Goal: Task Accomplishment & Management: Complete application form

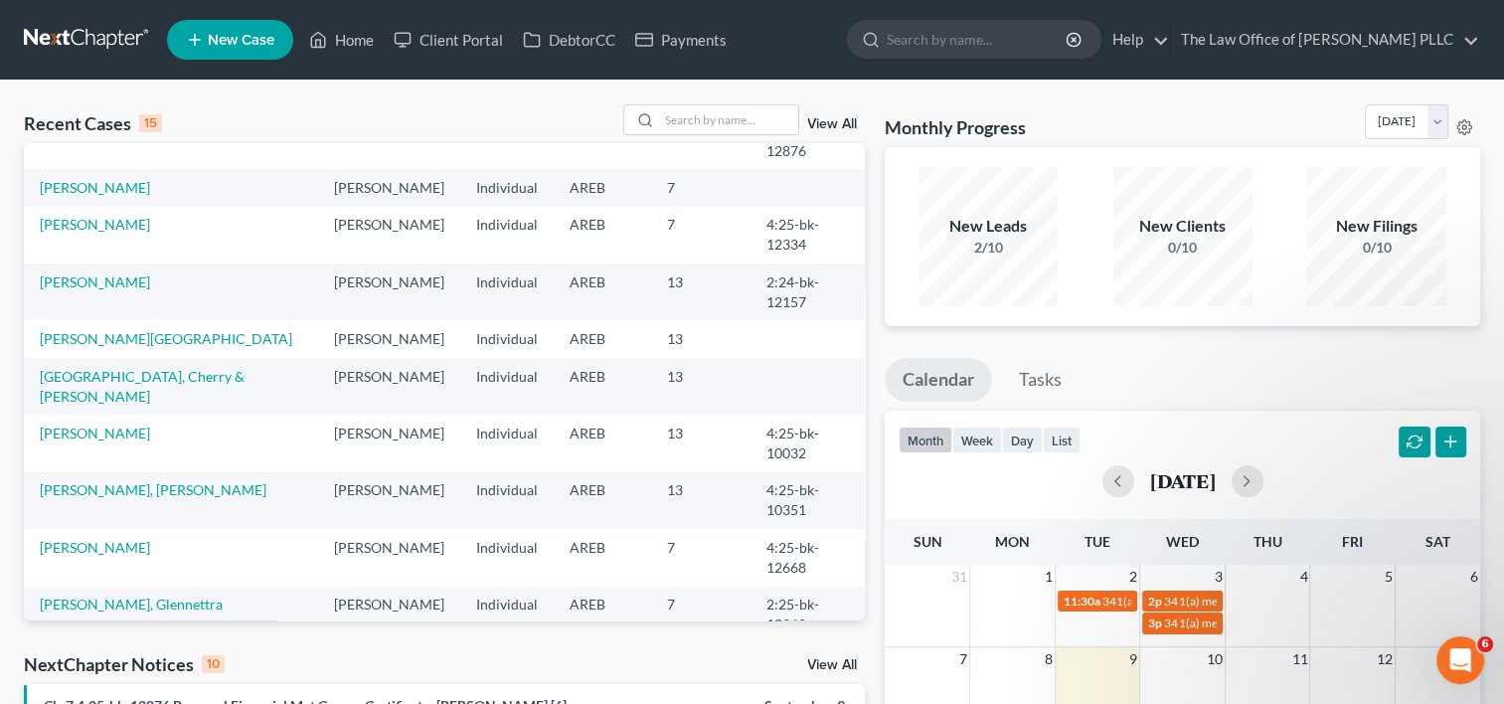
scroll to position [109, 0]
click at [730, 123] on input "search" at bounding box center [728, 119] width 139 height 29
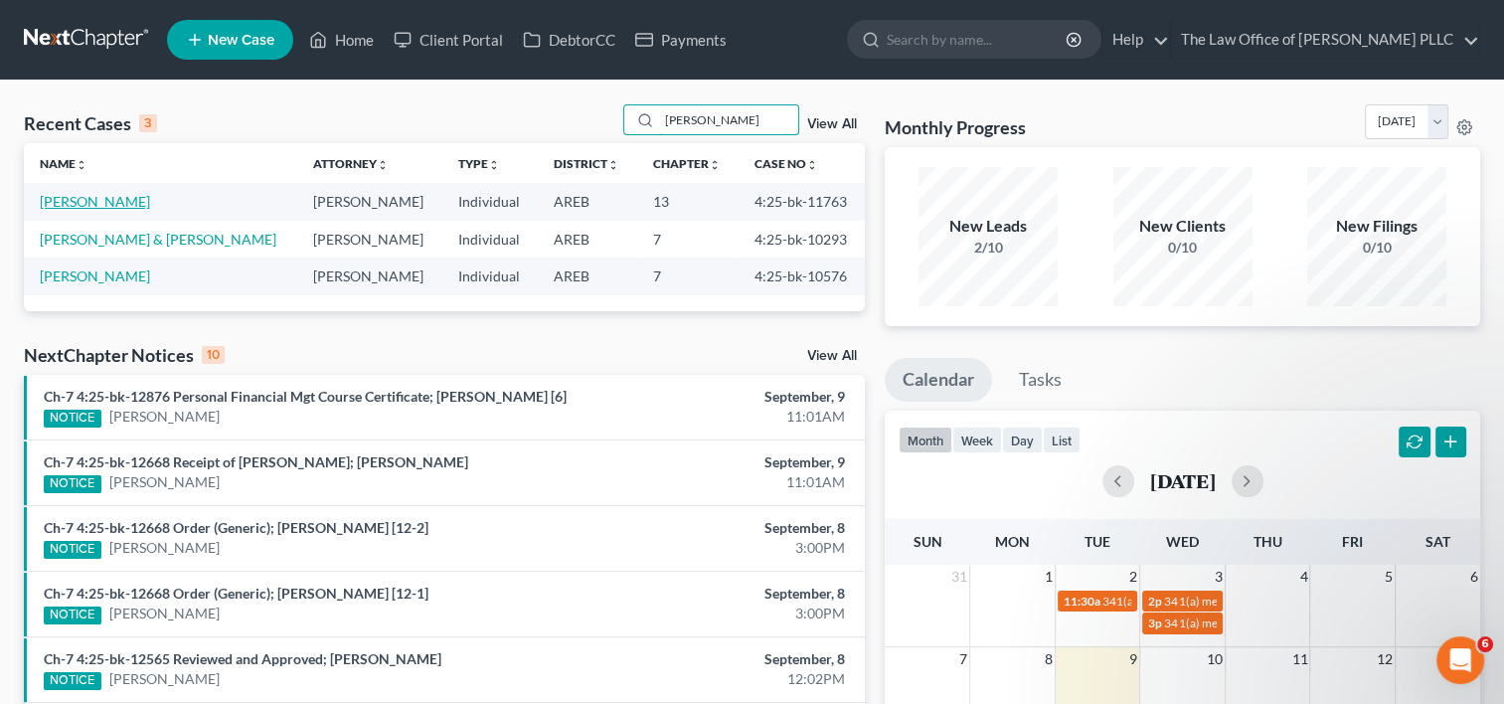
type input "[PERSON_NAME]"
click at [72, 199] on link "[PERSON_NAME]" at bounding box center [95, 201] width 110 height 17
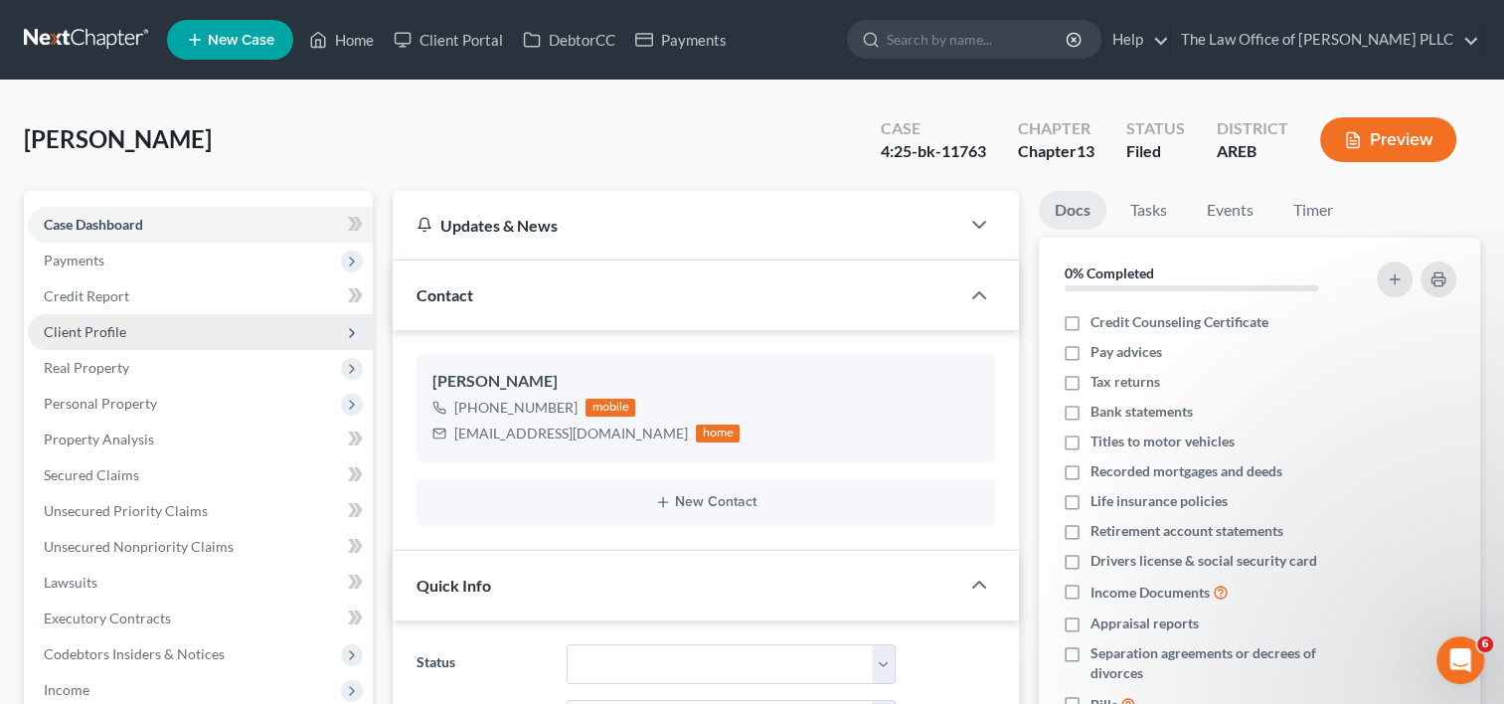
scroll to position [9375, 0]
click at [114, 336] on span "Client Profile" at bounding box center [85, 331] width 83 height 17
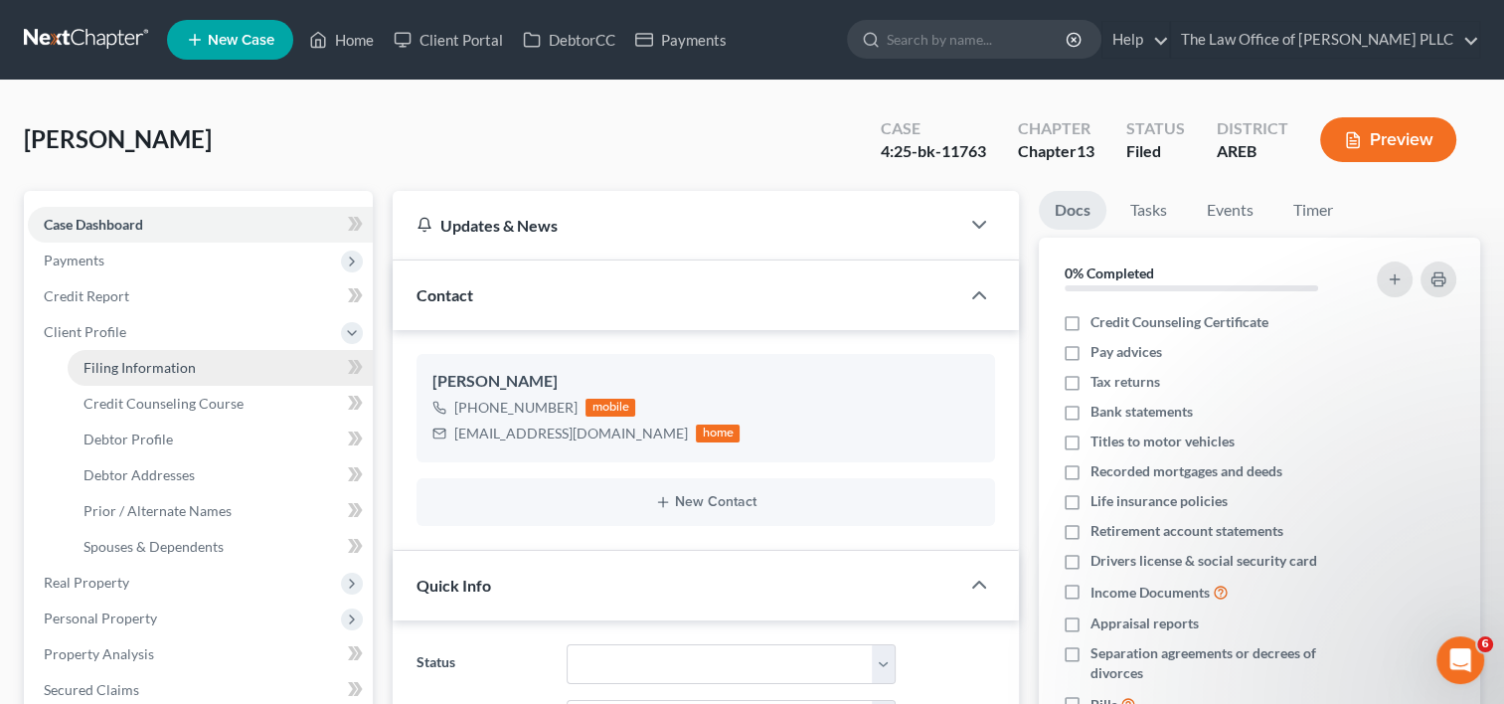
click at [138, 360] on span "Filing Information" at bounding box center [140, 367] width 112 height 17
select select "1"
select select "0"
select select "3"
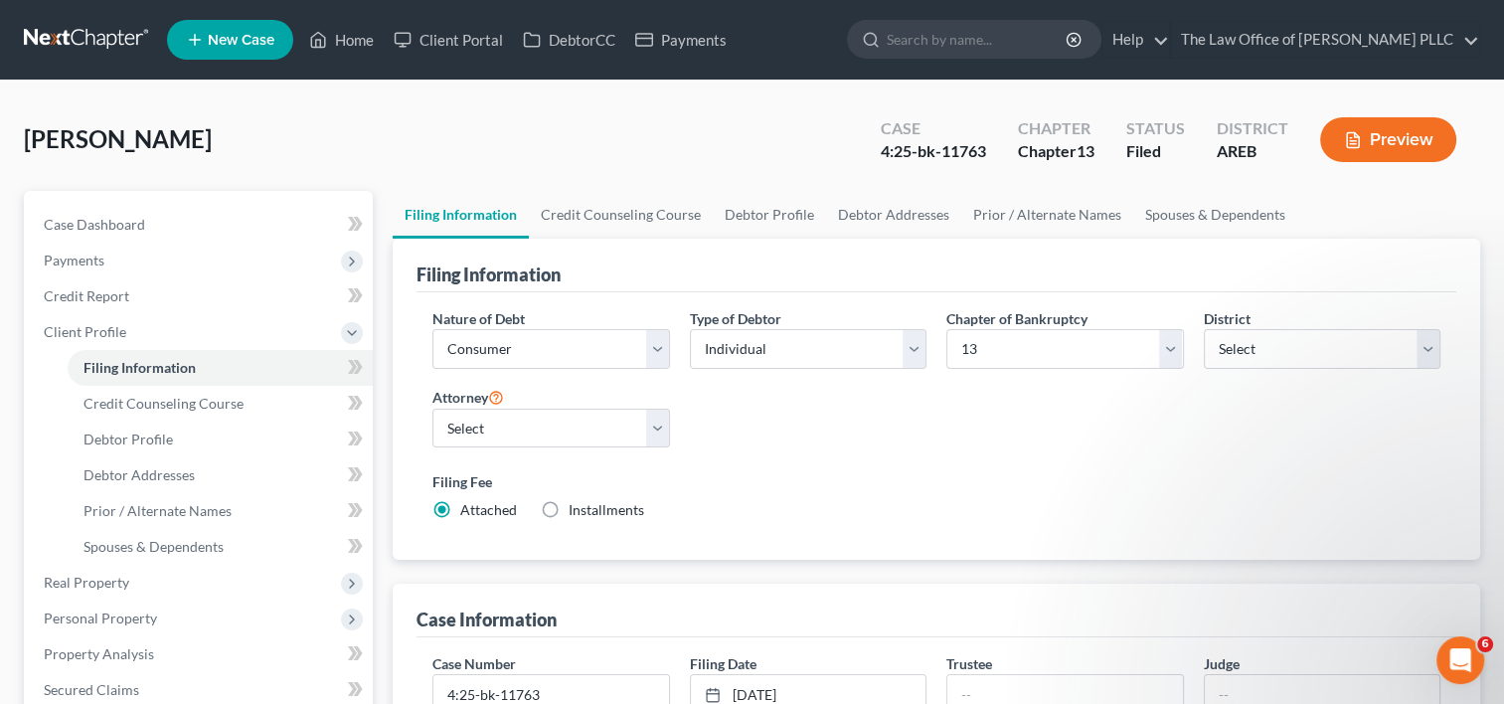
scroll to position [28, 0]
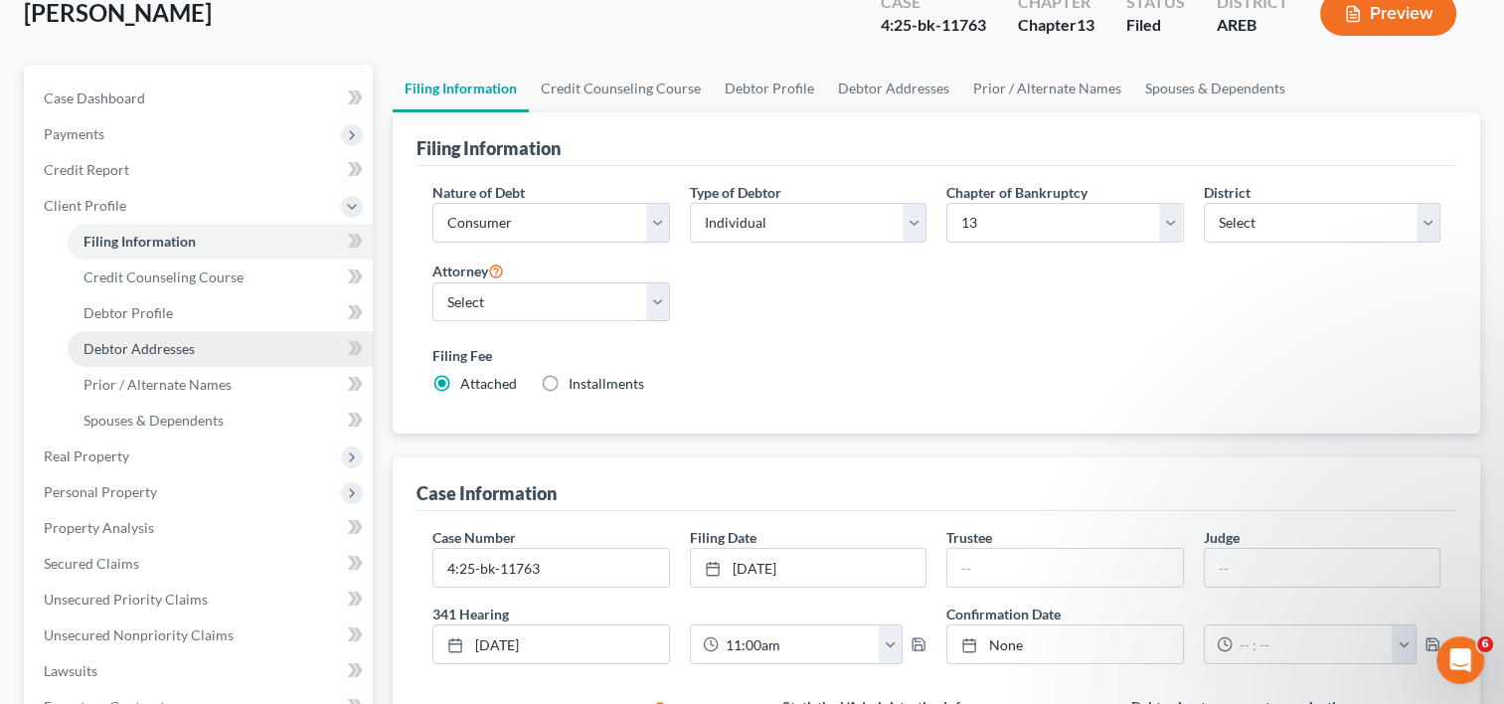
click at [316, 442] on span "Real Property" at bounding box center [200, 456] width 345 height 36
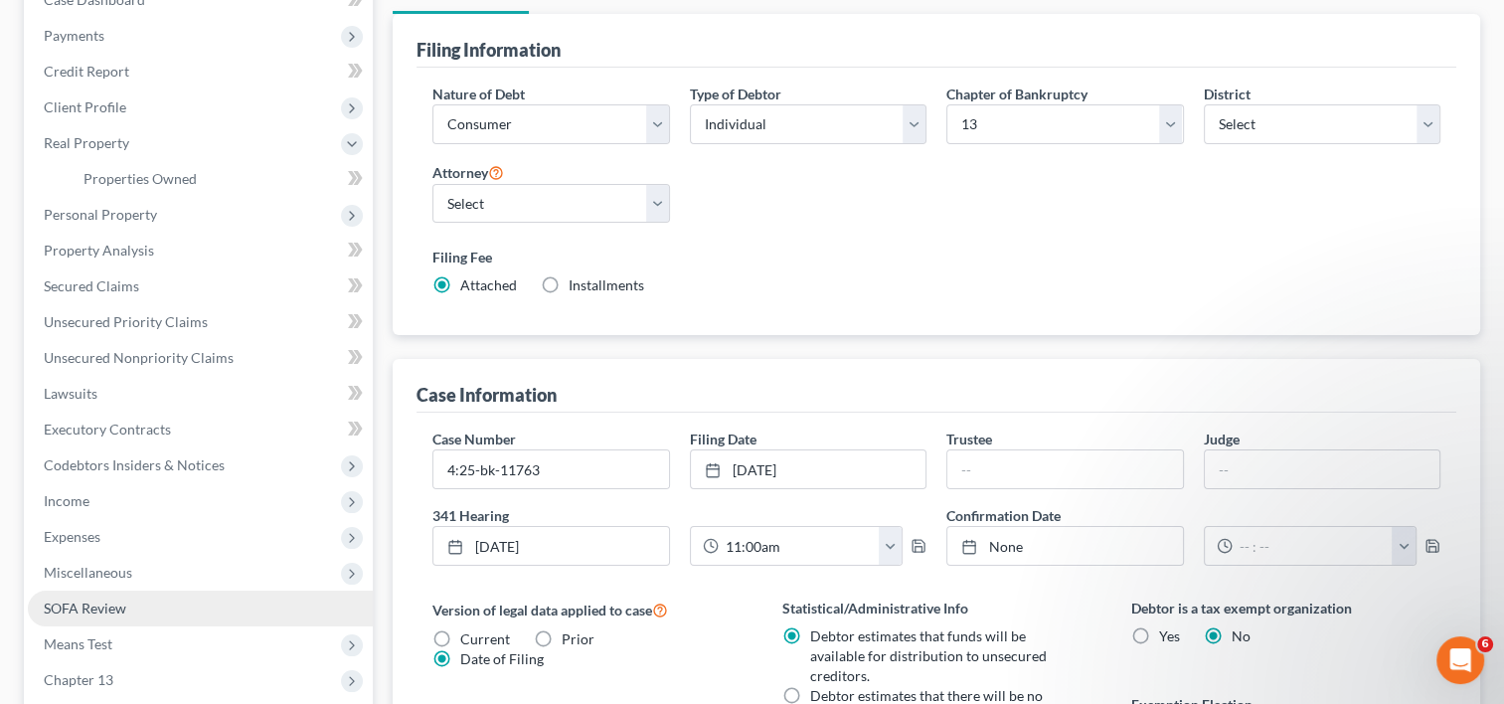
scroll to position [347, 0]
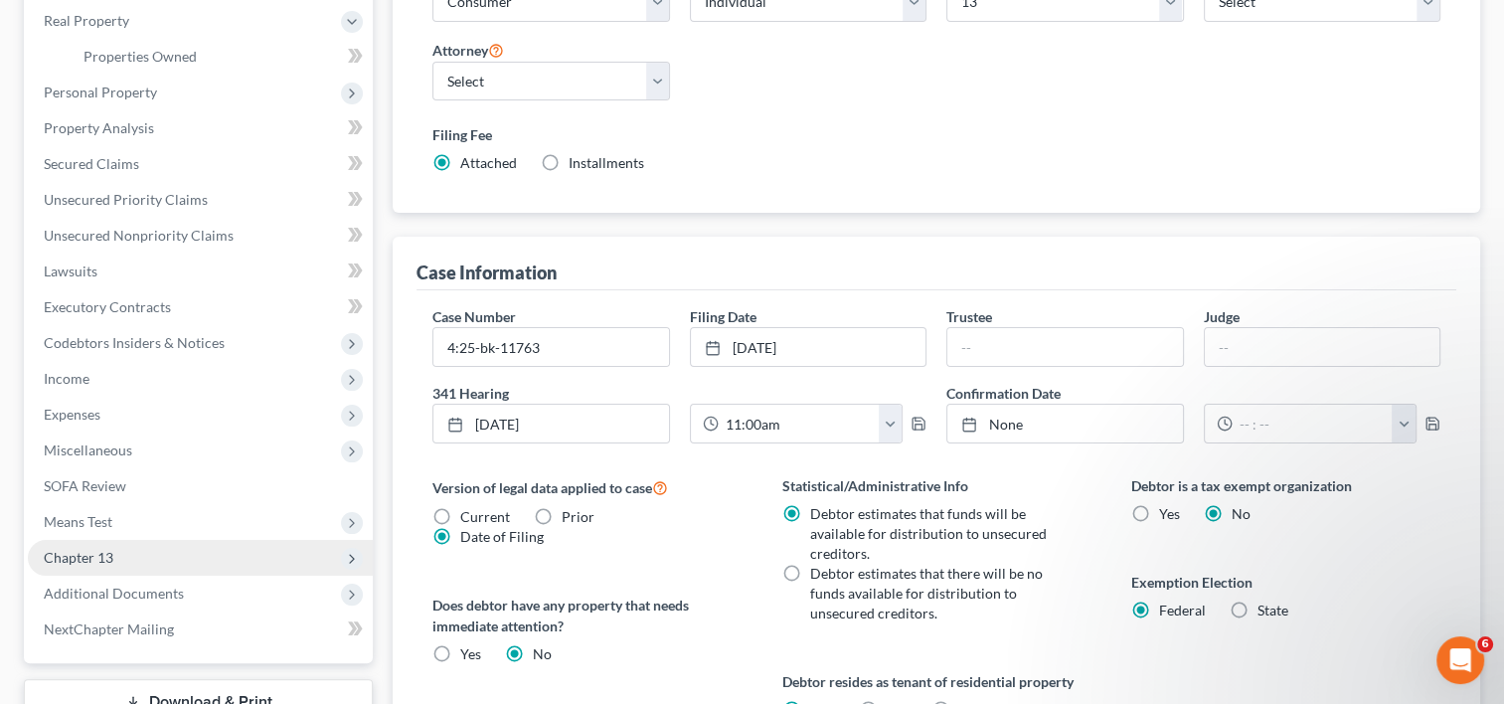
click at [174, 572] on span "Chapter 13" at bounding box center [200, 558] width 345 height 36
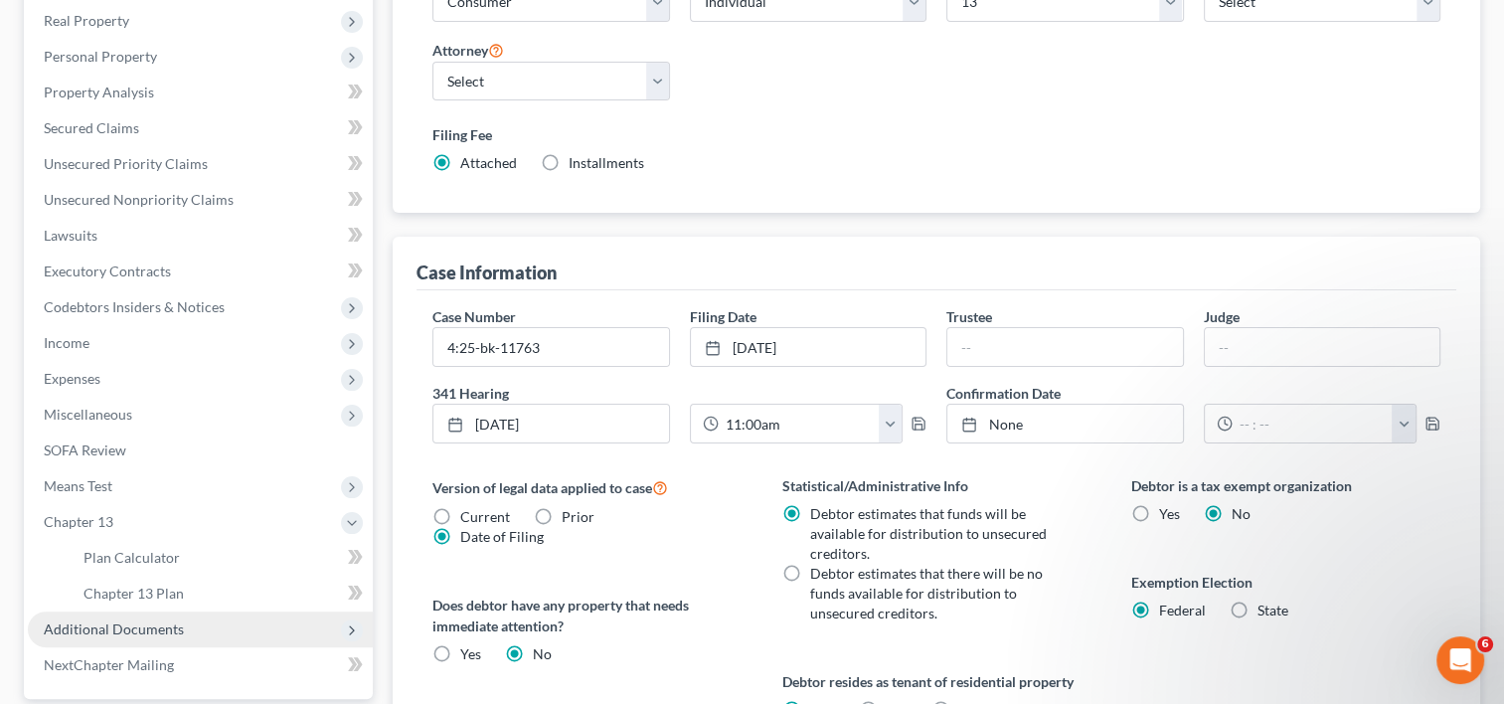
click at [171, 633] on span "Additional Documents" at bounding box center [114, 628] width 140 height 17
click at [217, 635] on span "Client Document Storage" at bounding box center [162, 628] width 156 height 17
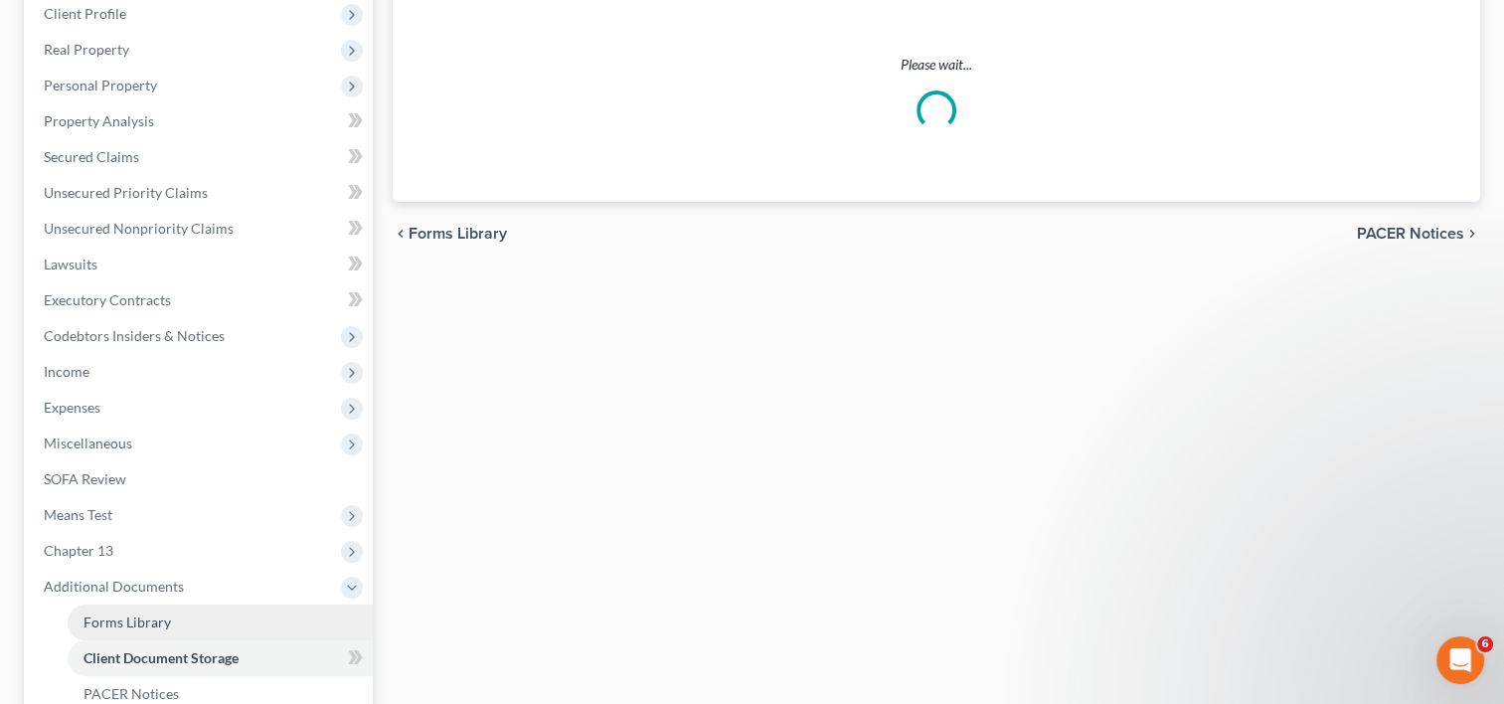
select select "0"
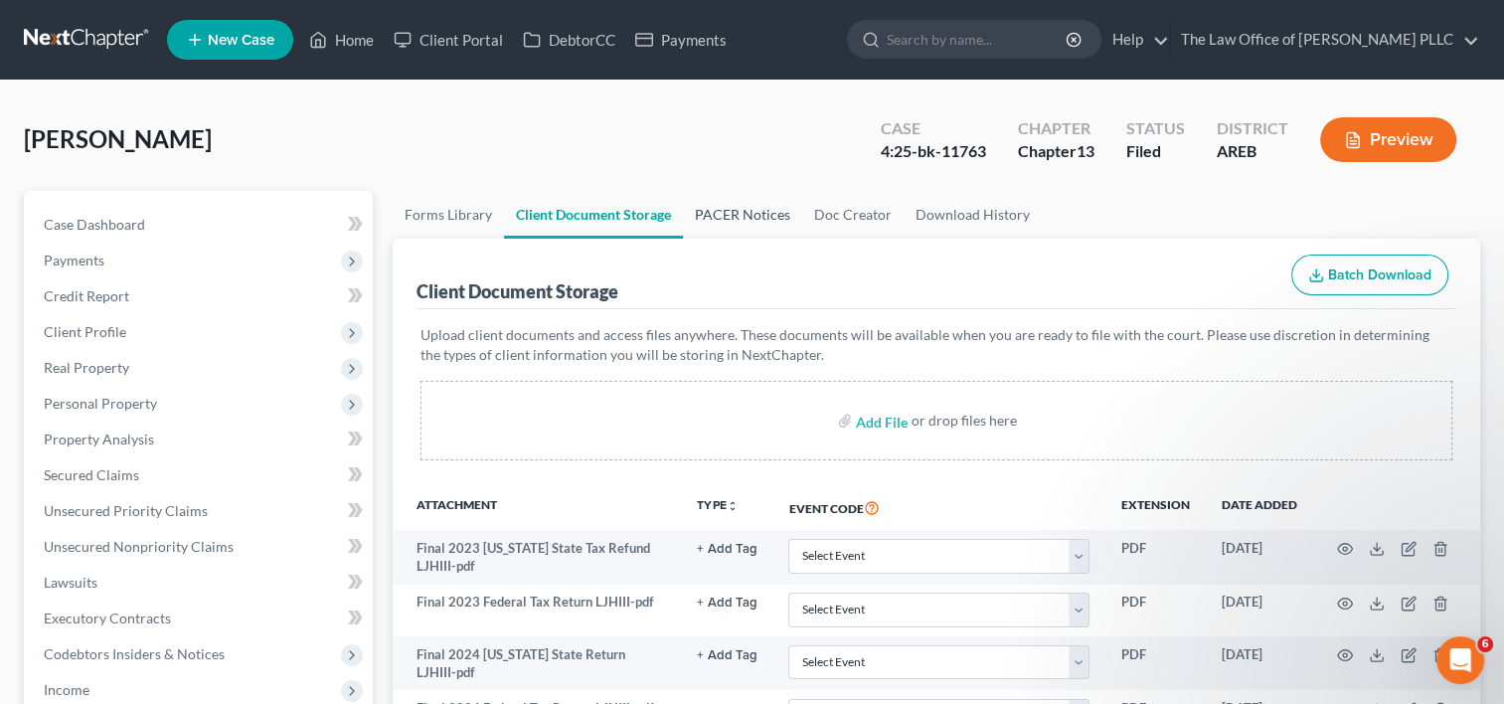
click at [760, 211] on link "PACER Notices" at bounding box center [742, 215] width 119 height 48
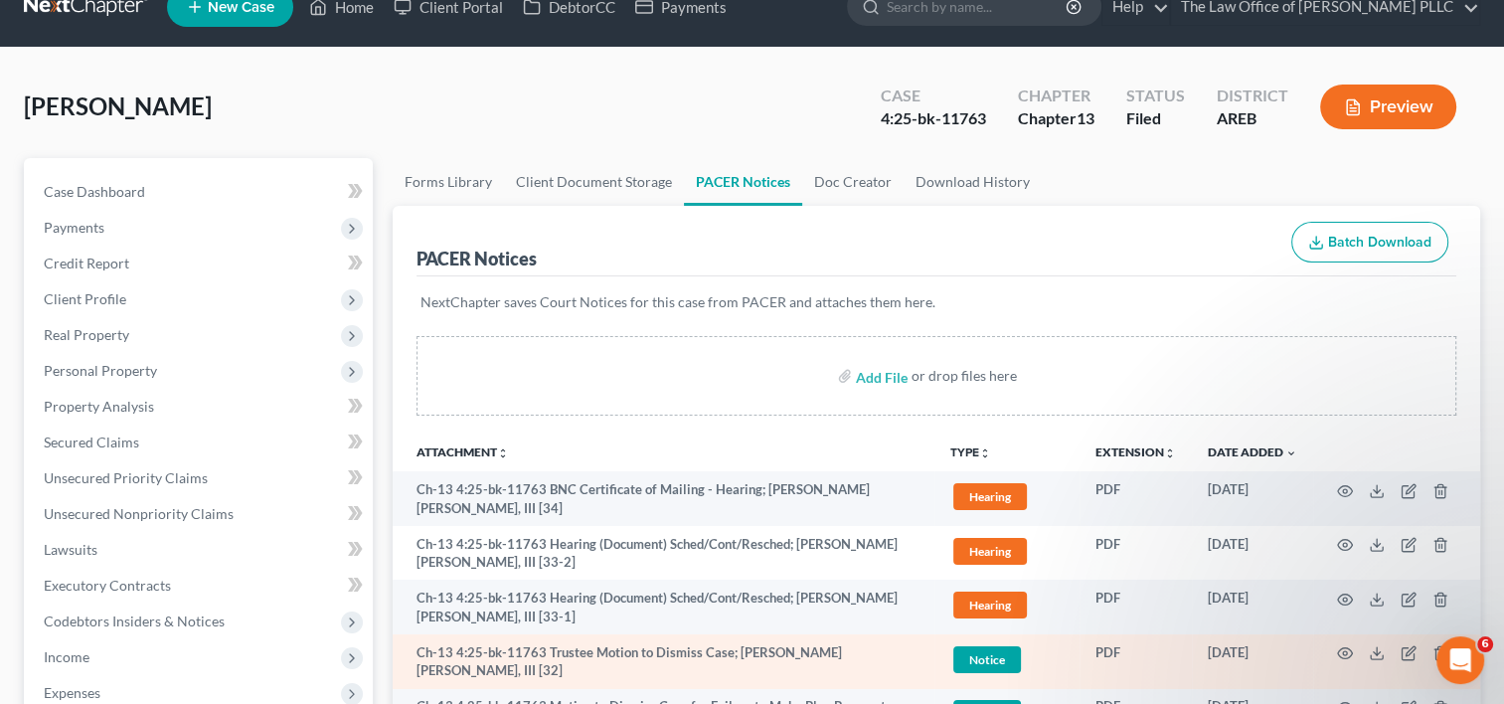
scroll to position [107, 0]
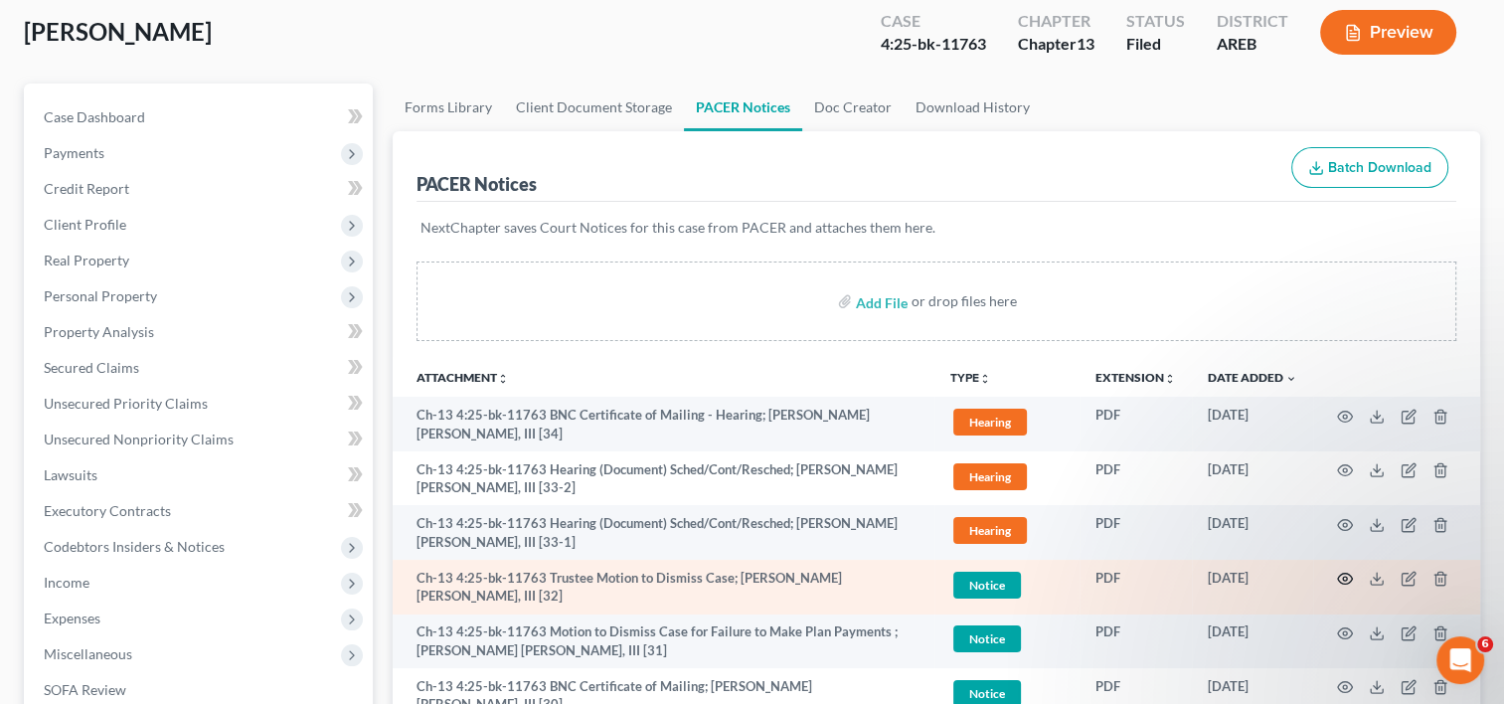
click at [1338, 577] on icon "button" at bounding box center [1345, 579] width 15 height 11
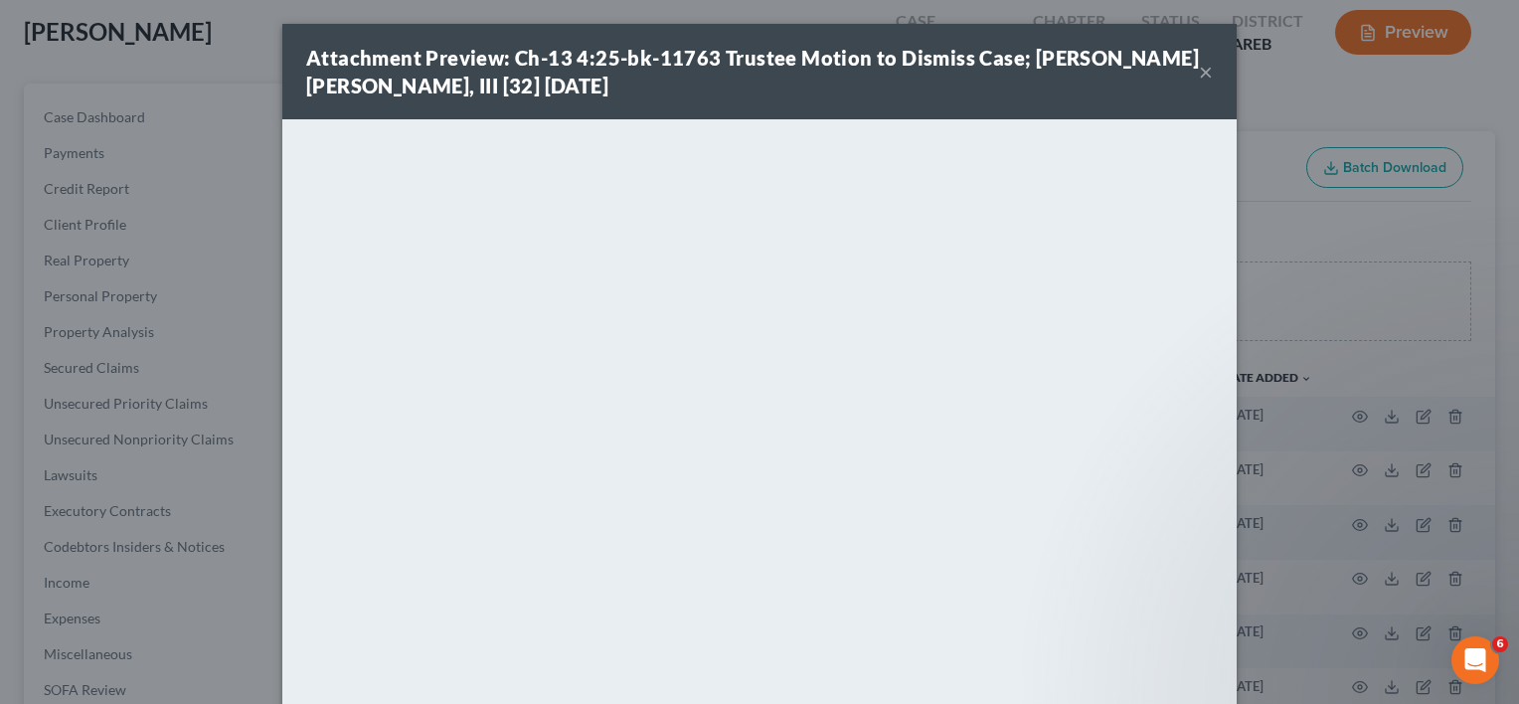
click at [1199, 75] on button "×" at bounding box center [1206, 72] width 14 height 24
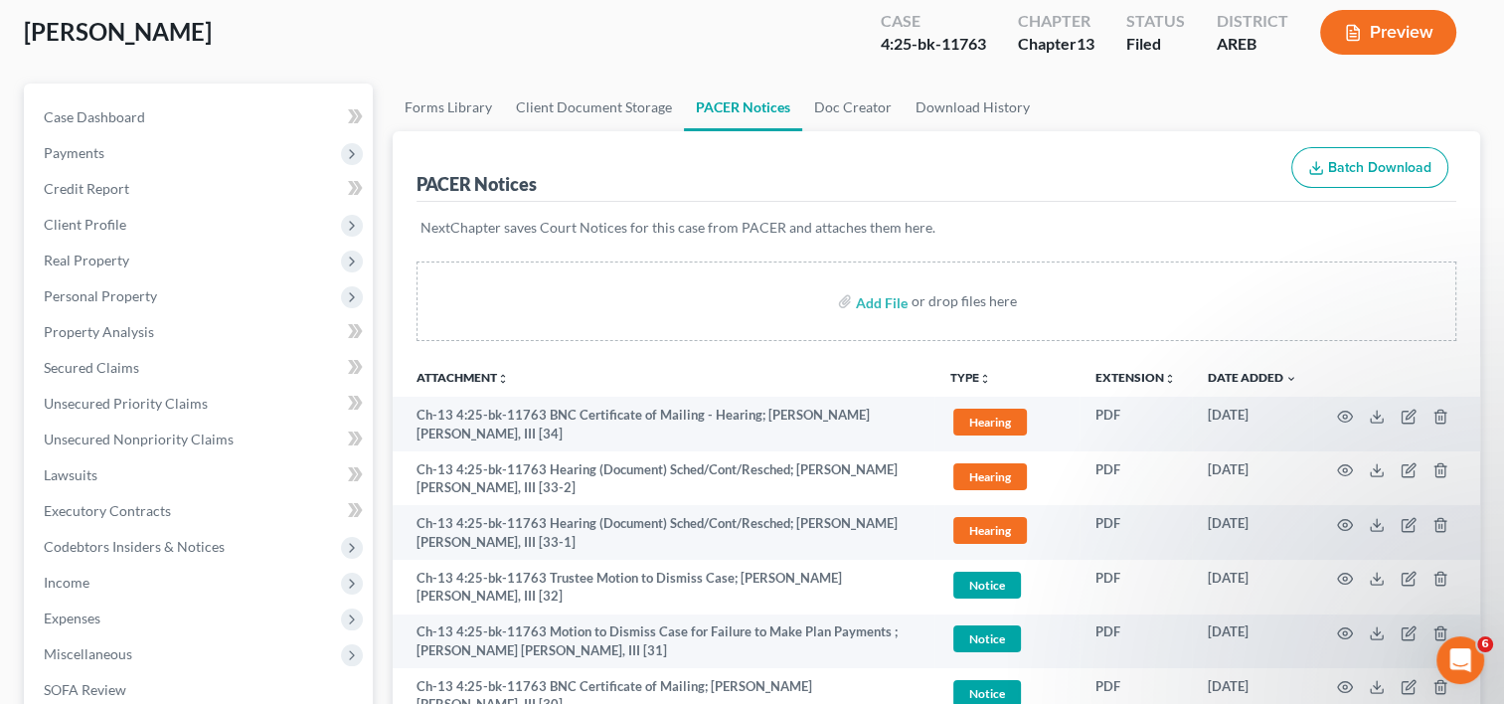
scroll to position [0, 0]
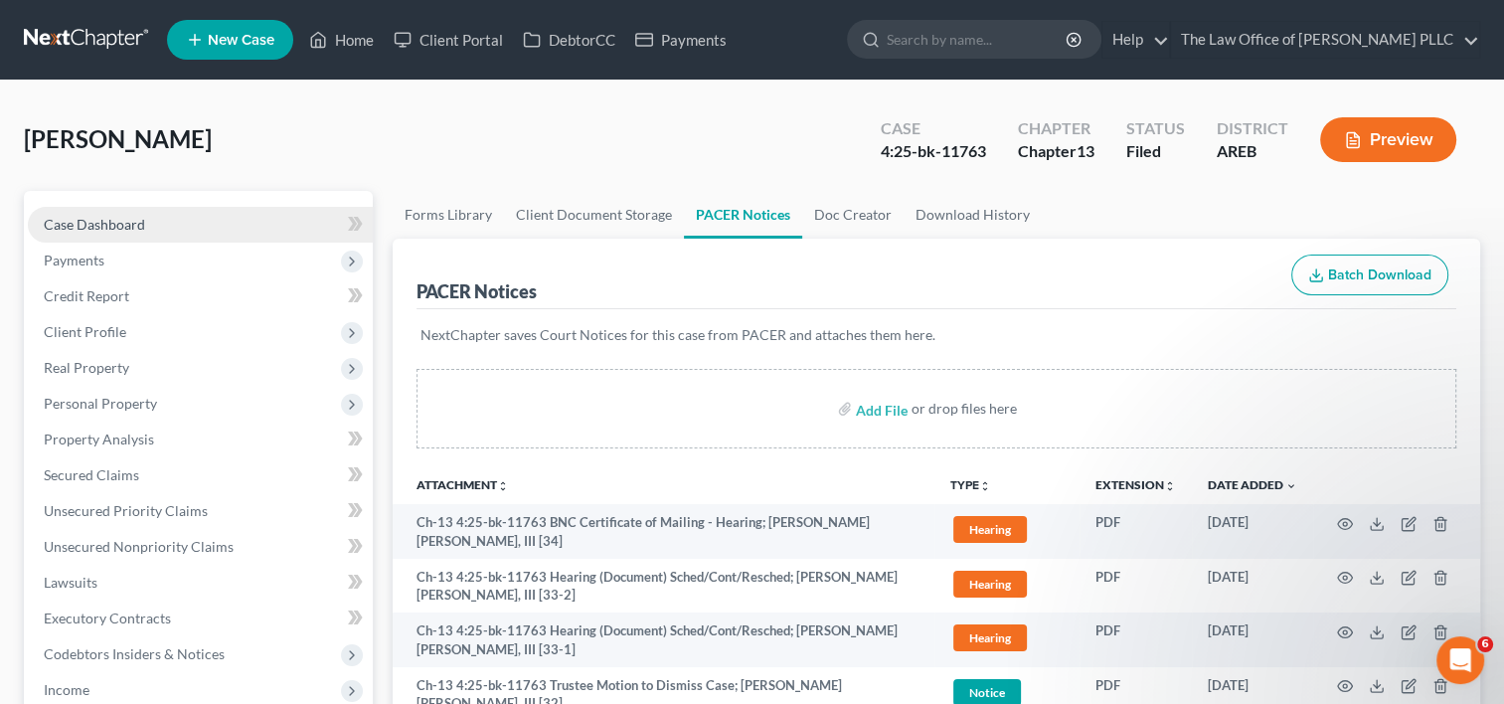
click at [144, 225] on link "Case Dashboard" at bounding box center [200, 225] width 345 height 36
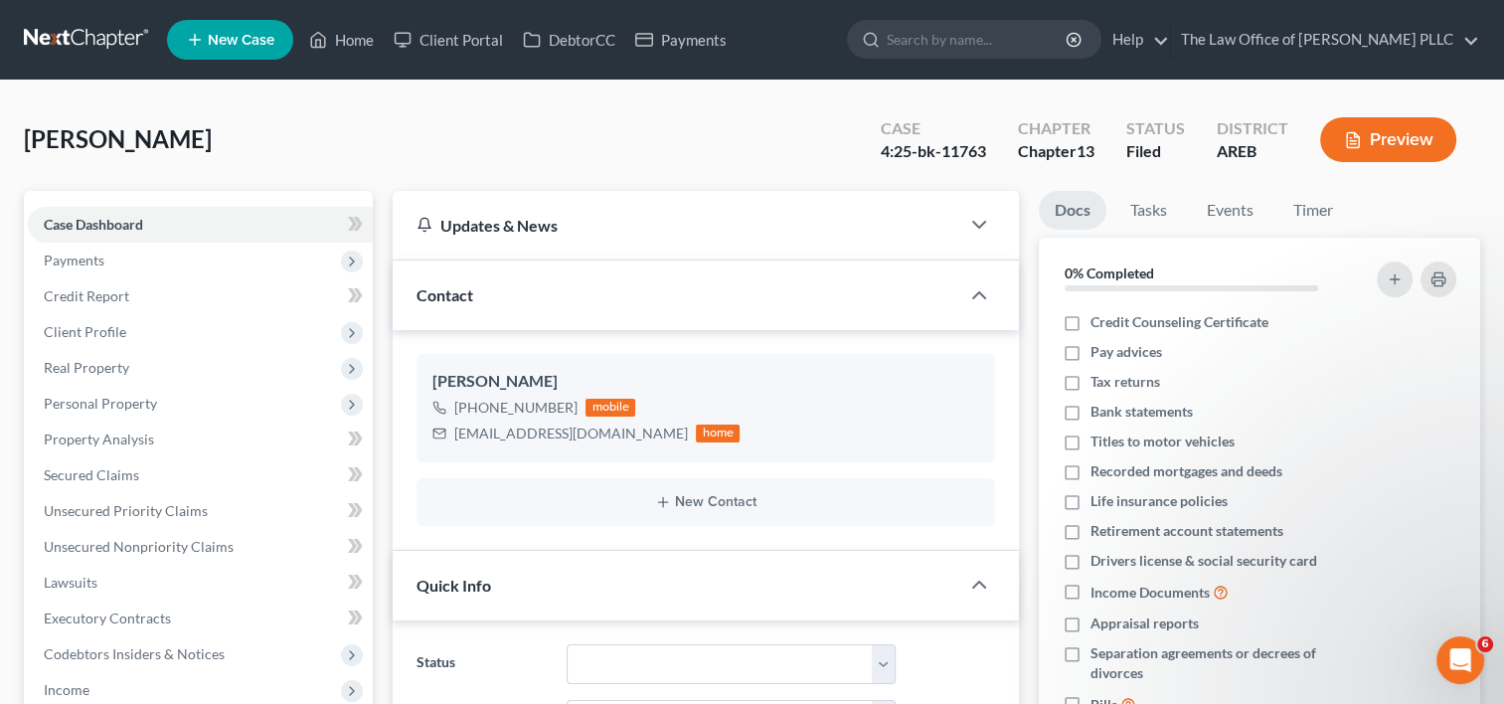
scroll to position [9375, 0]
